Goal: Navigation & Orientation: Understand site structure

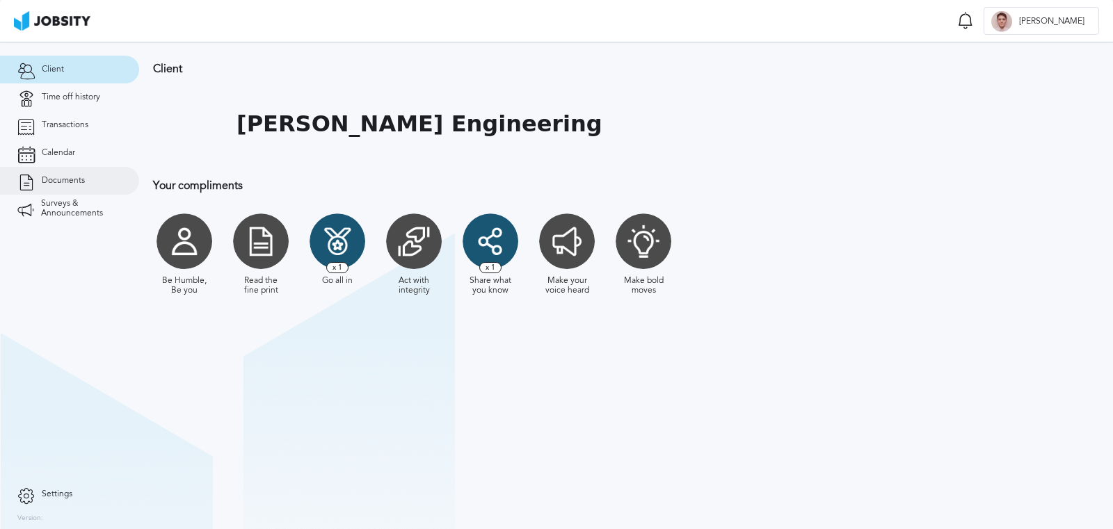
click at [67, 177] on span "Documents" at bounding box center [63, 181] width 43 height 10
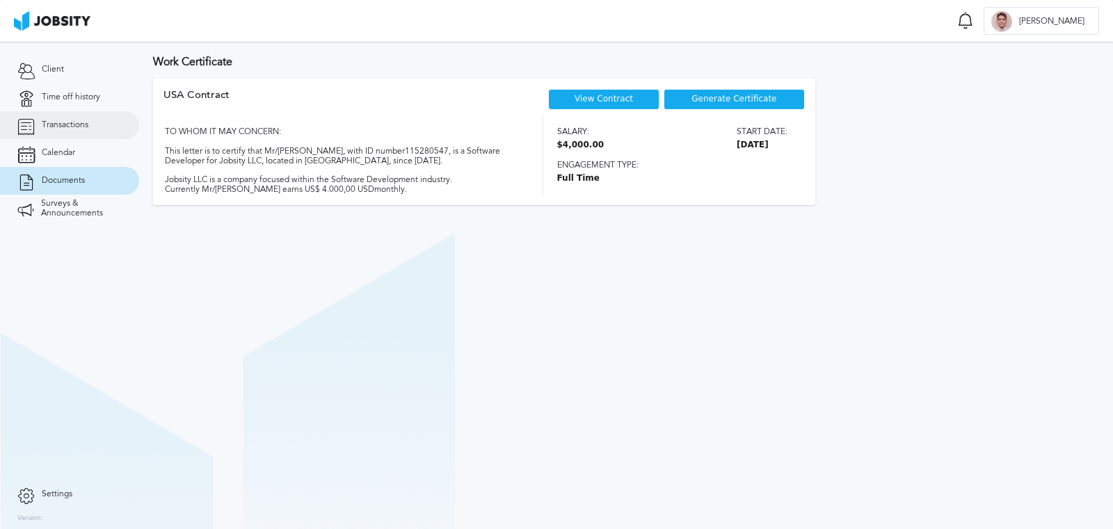
click at [73, 119] on link "Transactions" at bounding box center [69, 125] width 139 height 28
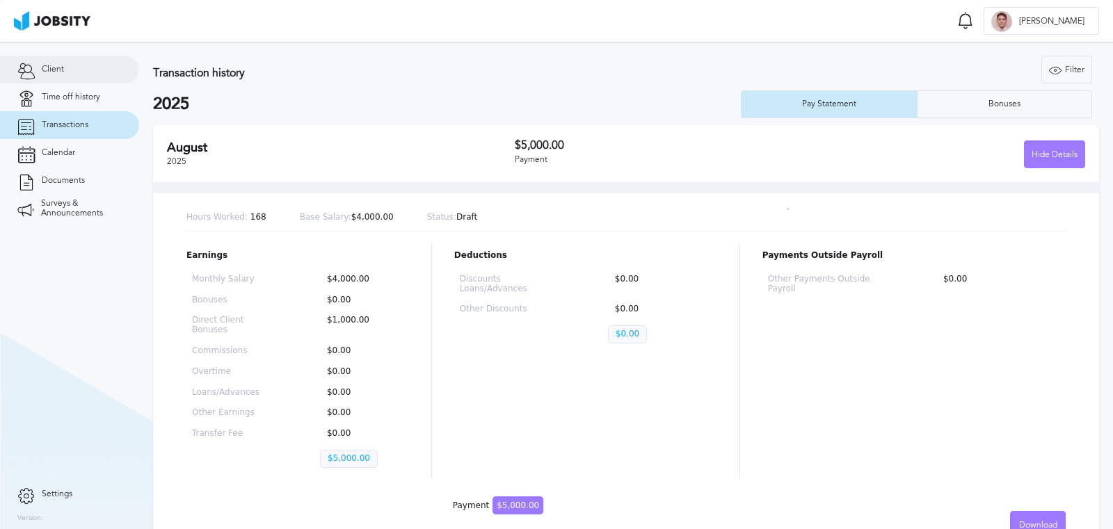
click at [63, 66] on span "Client" at bounding box center [53, 70] width 22 height 10
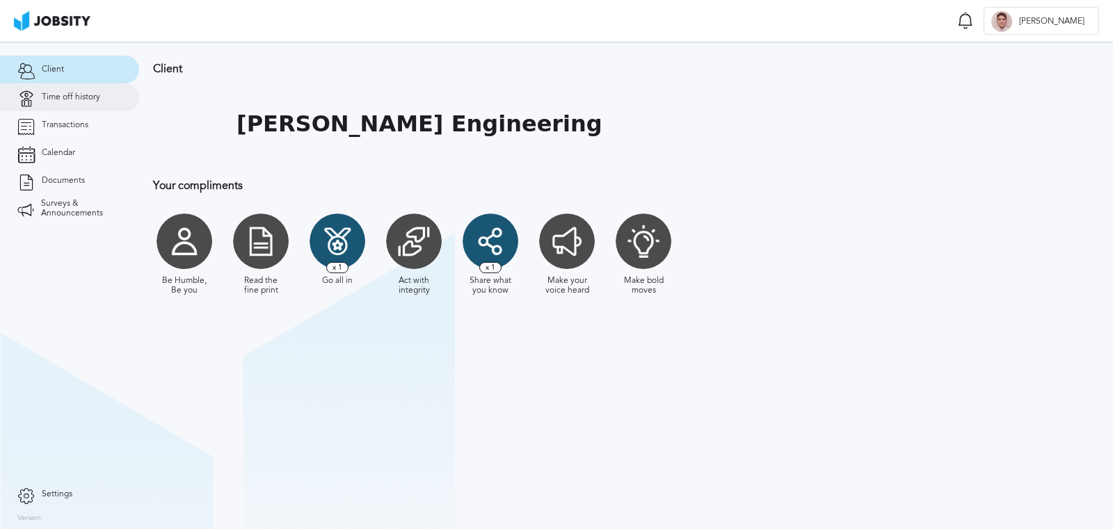
click at [78, 100] on span "Time off history" at bounding box center [71, 98] width 58 height 10
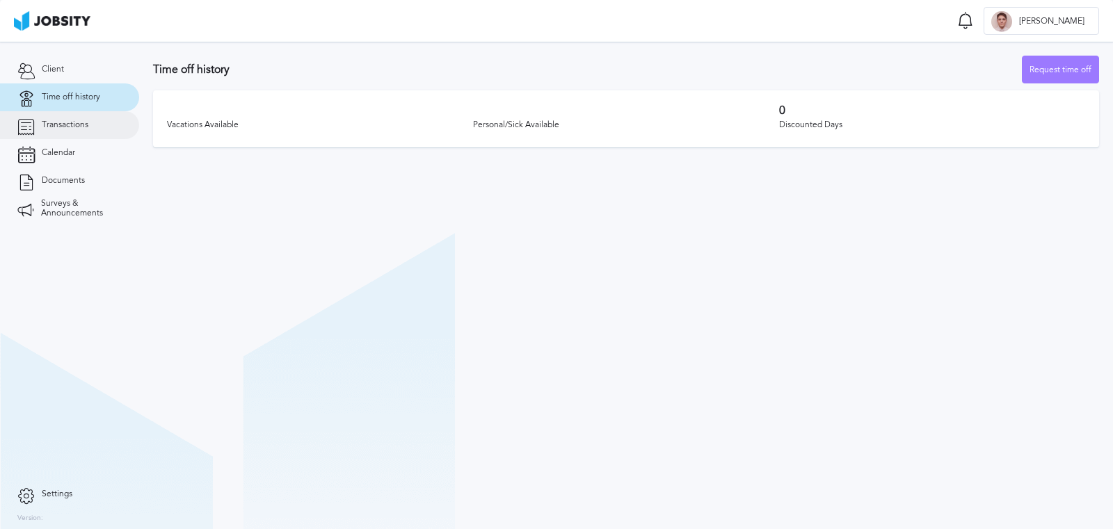
click at [72, 128] on span "Transactions" at bounding box center [65, 125] width 47 height 10
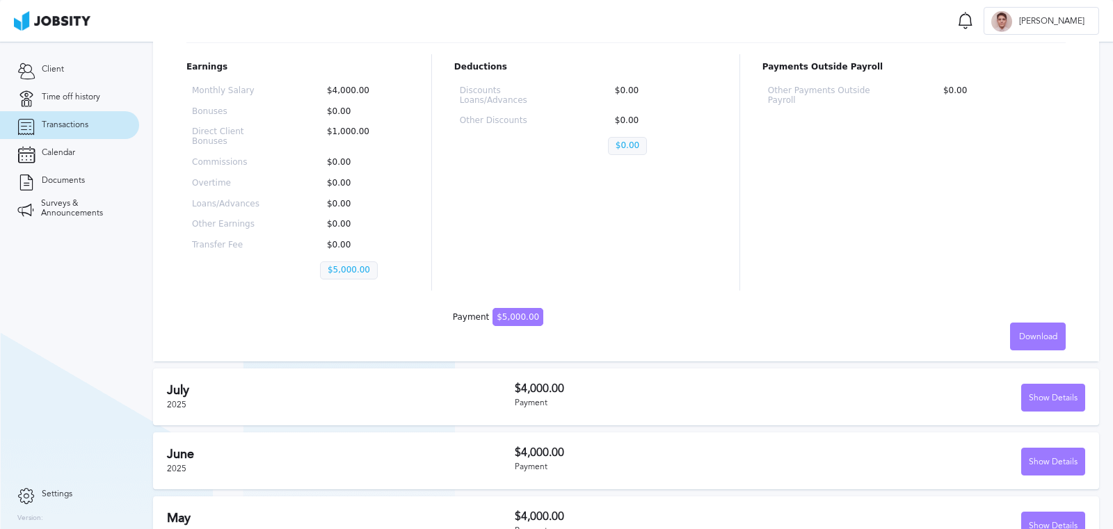
scroll to position [119, 0]
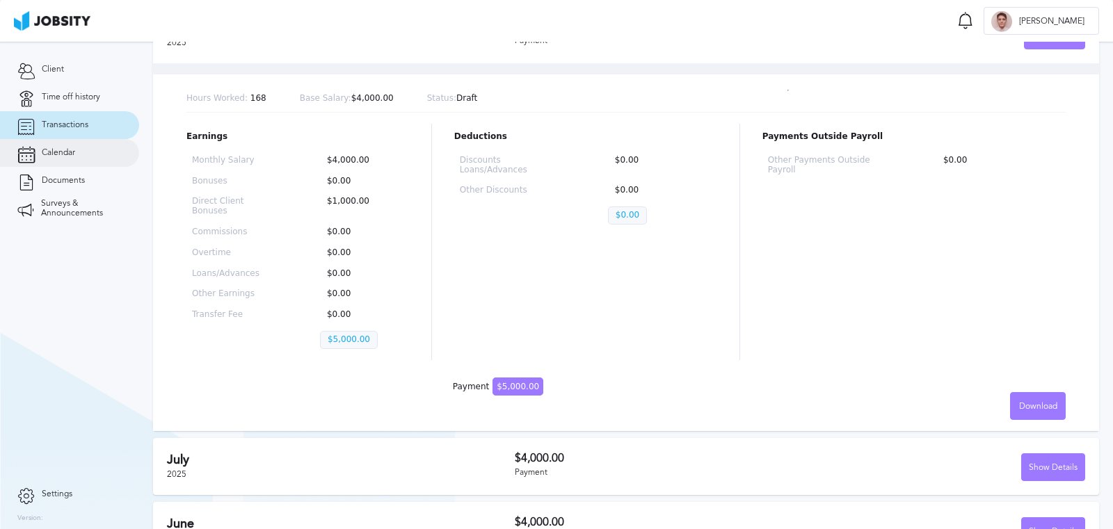
click at [72, 149] on span "Calendar" at bounding box center [58, 153] width 33 height 10
